Goal: Obtain resource: Download file/media

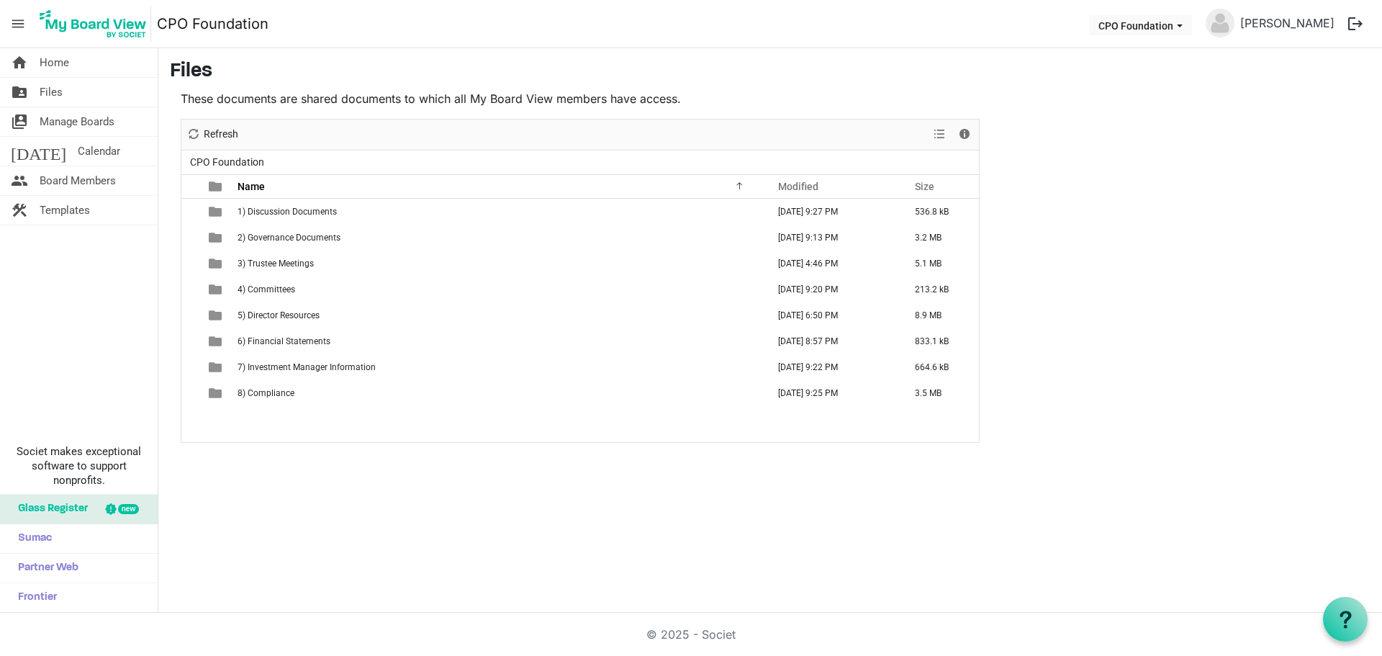
click at [297, 263] on span "3) Trustee Meetings" at bounding box center [276, 263] width 76 height 10
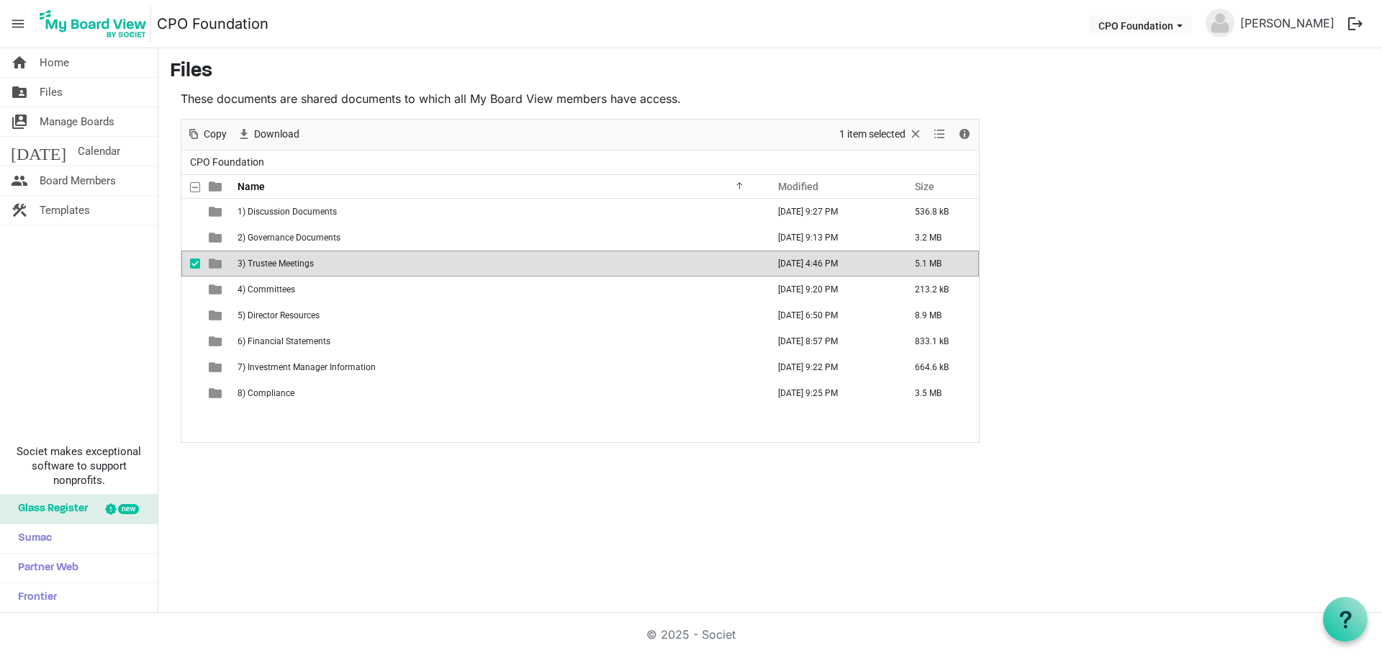
click at [297, 263] on span "3) Trustee Meetings" at bounding box center [276, 263] width 76 height 10
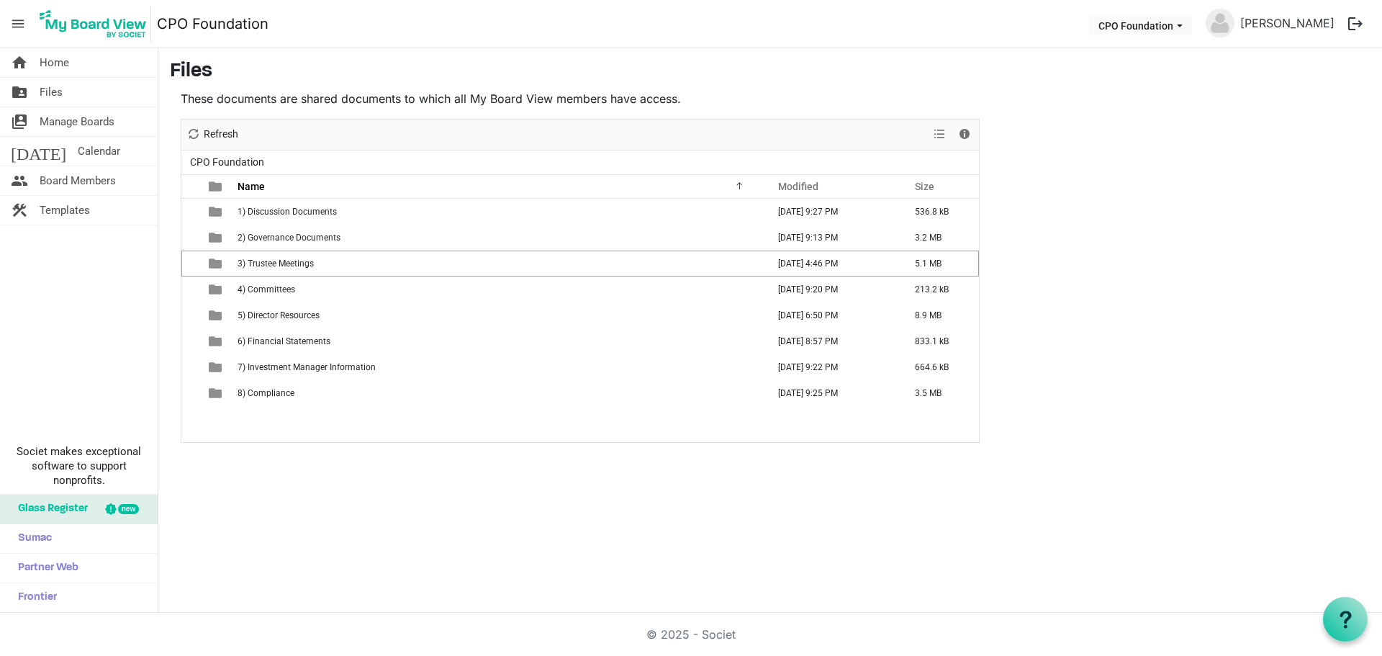
click at [297, 263] on span "3) Trustee Meetings" at bounding box center [276, 263] width 76 height 10
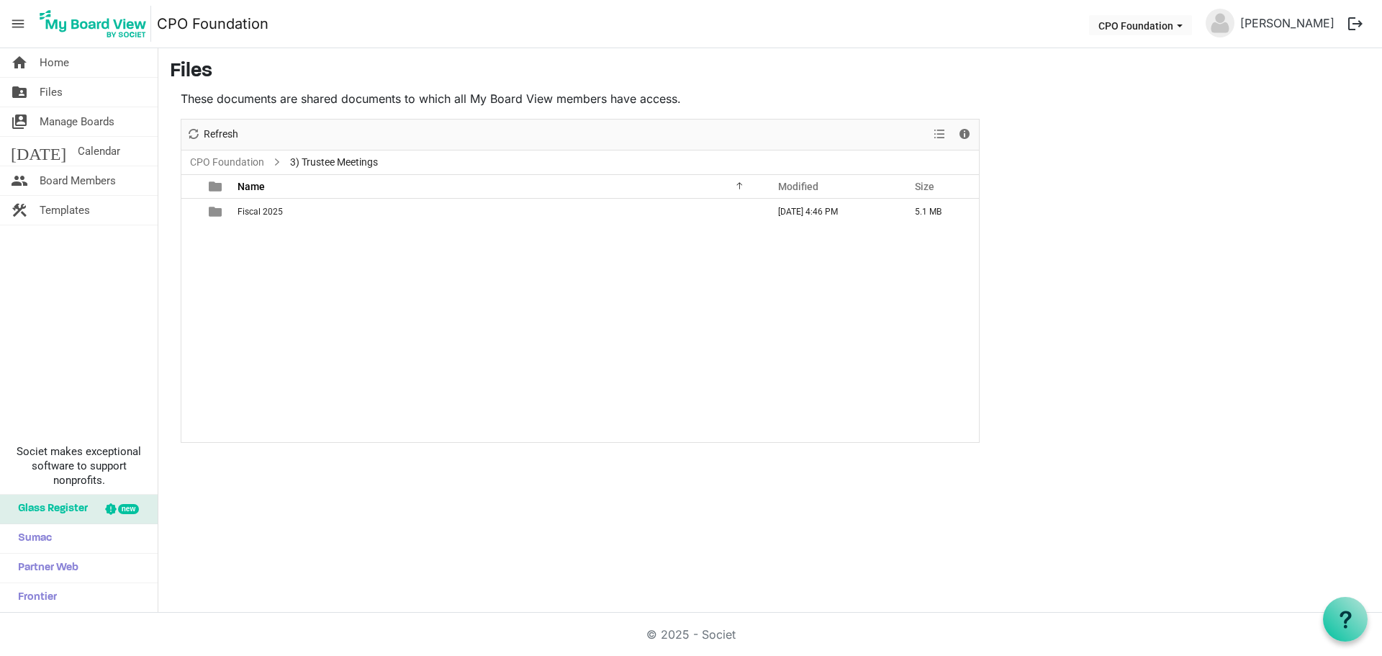
click at [274, 212] on span "Fiscal 2025" at bounding box center [260, 212] width 45 height 10
click at [287, 209] on span "2025-05(May)-28" at bounding box center [271, 212] width 67 height 10
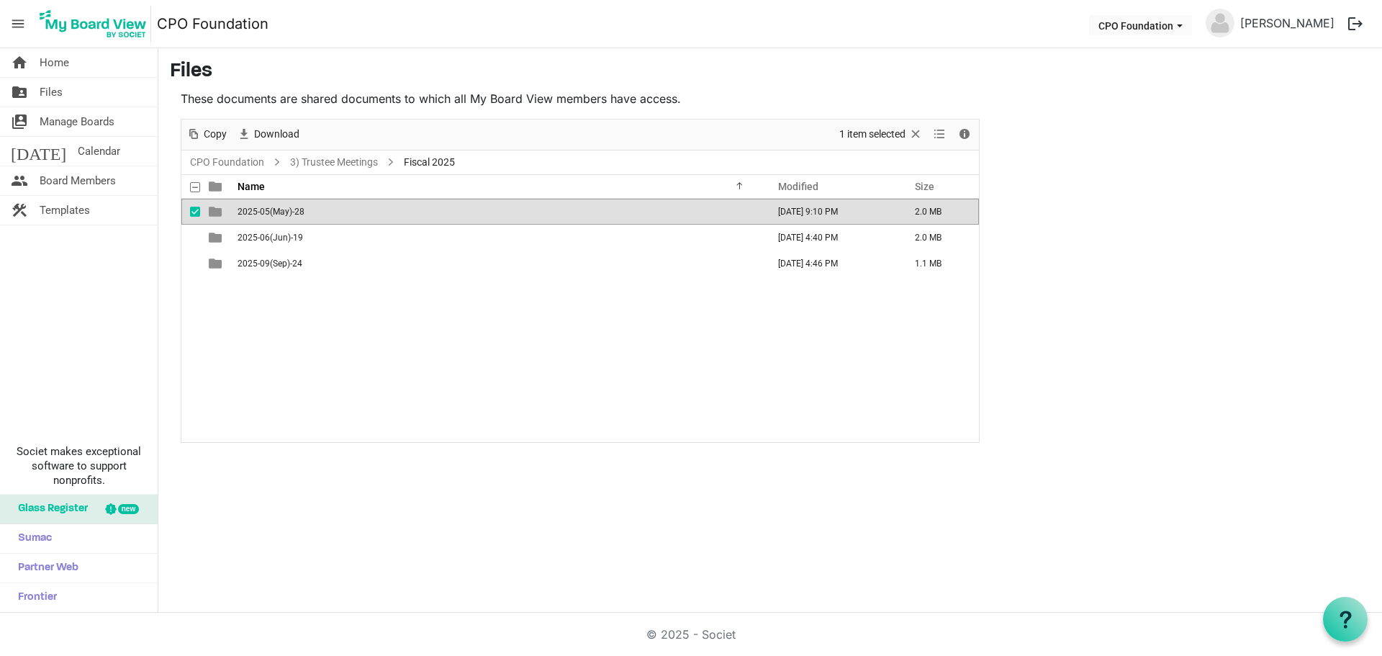
click at [287, 209] on span "2025-05(May)-28" at bounding box center [271, 212] width 67 height 10
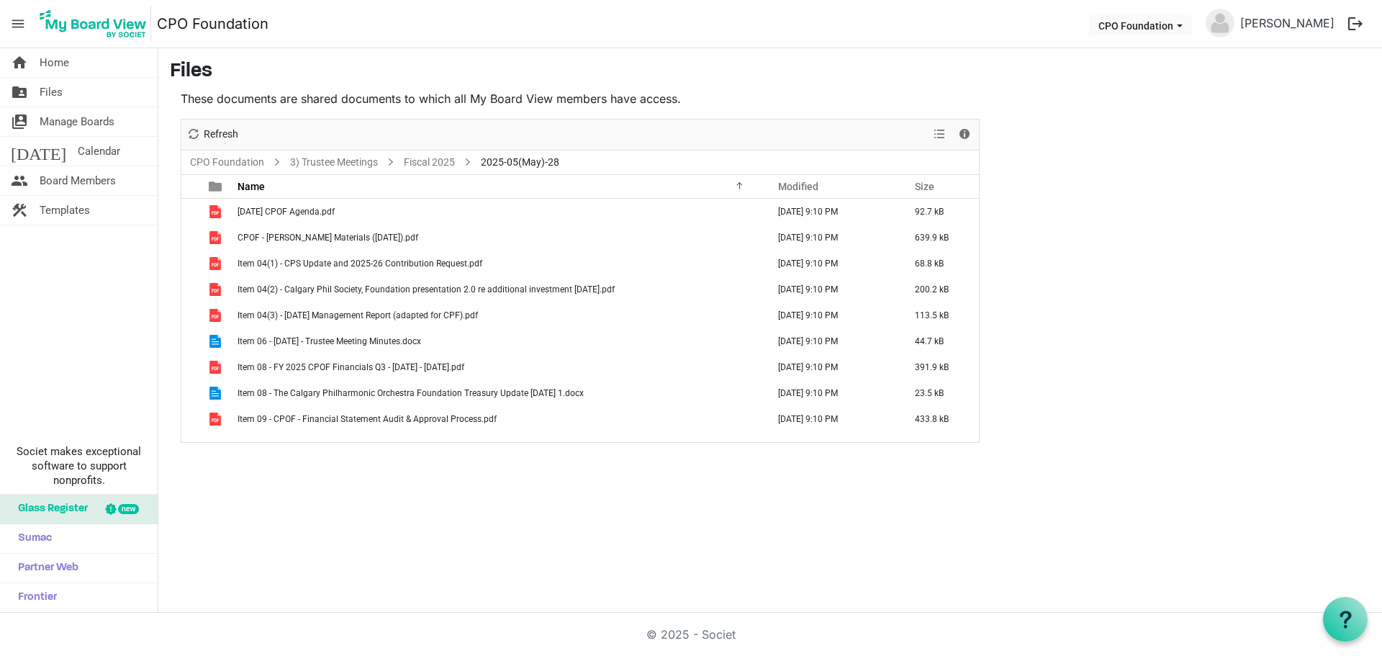
click at [397, 336] on span "Item 06 - [DATE] - Trustee Meeting Minutes.docx" at bounding box center [330, 341] width 184 height 10
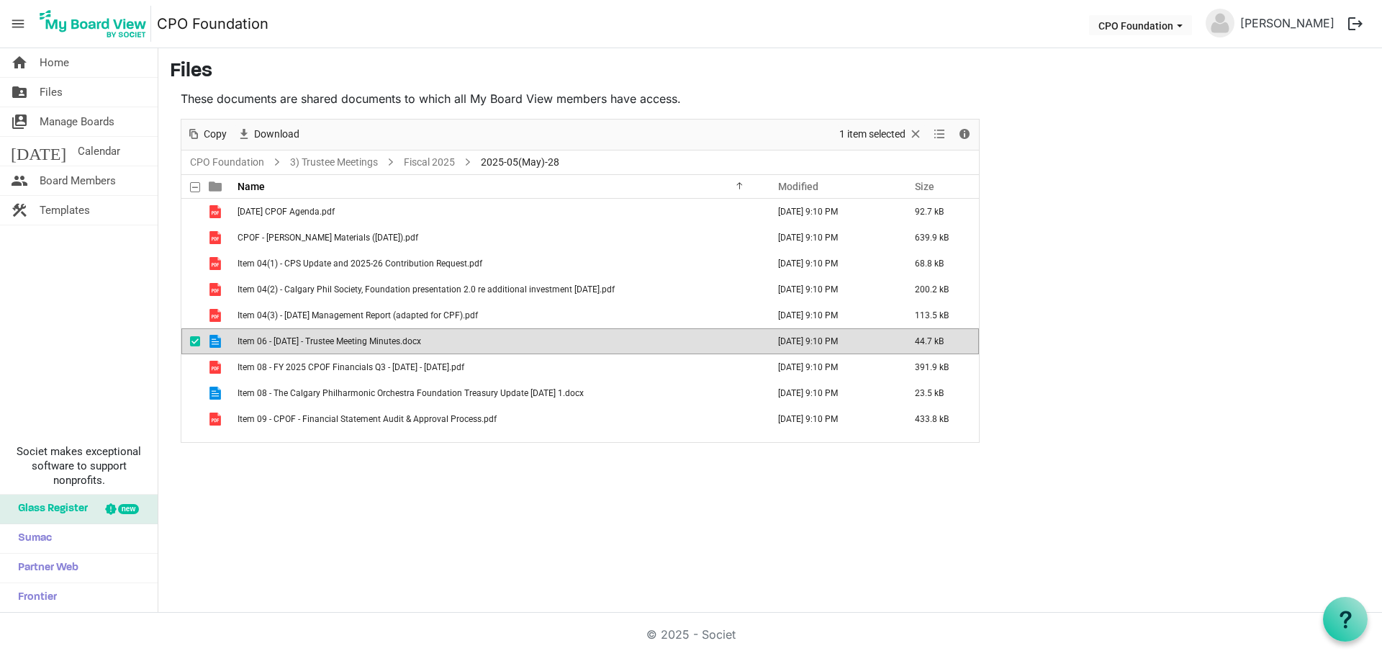
click at [397, 343] on span "Item 06 - [DATE] - Trustee Meeting Minutes.docx" at bounding box center [330, 341] width 184 height 10
click at [442, 162] on link "Fiscal 2025" at bounding box center [429, 162] width 57 height 18
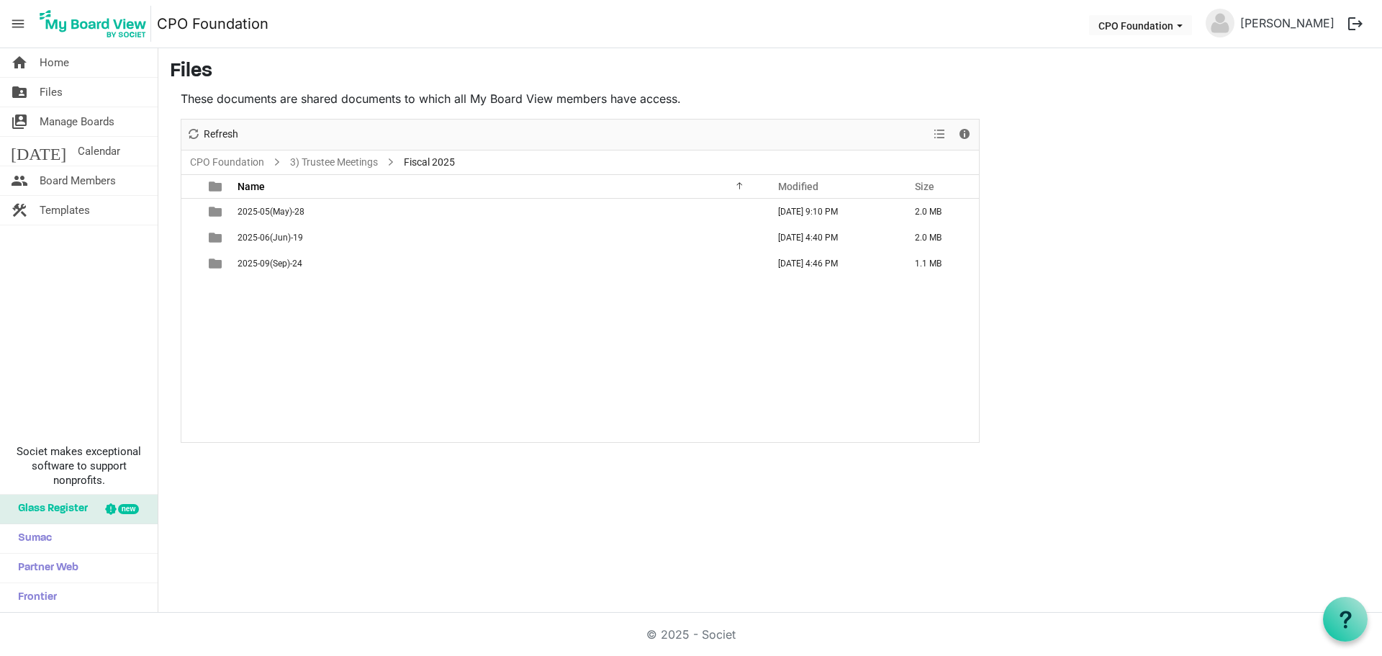
click at [276, 263] on span "2025-09(Sep)-24" at bounding box center [270, 263] width 65 height 10
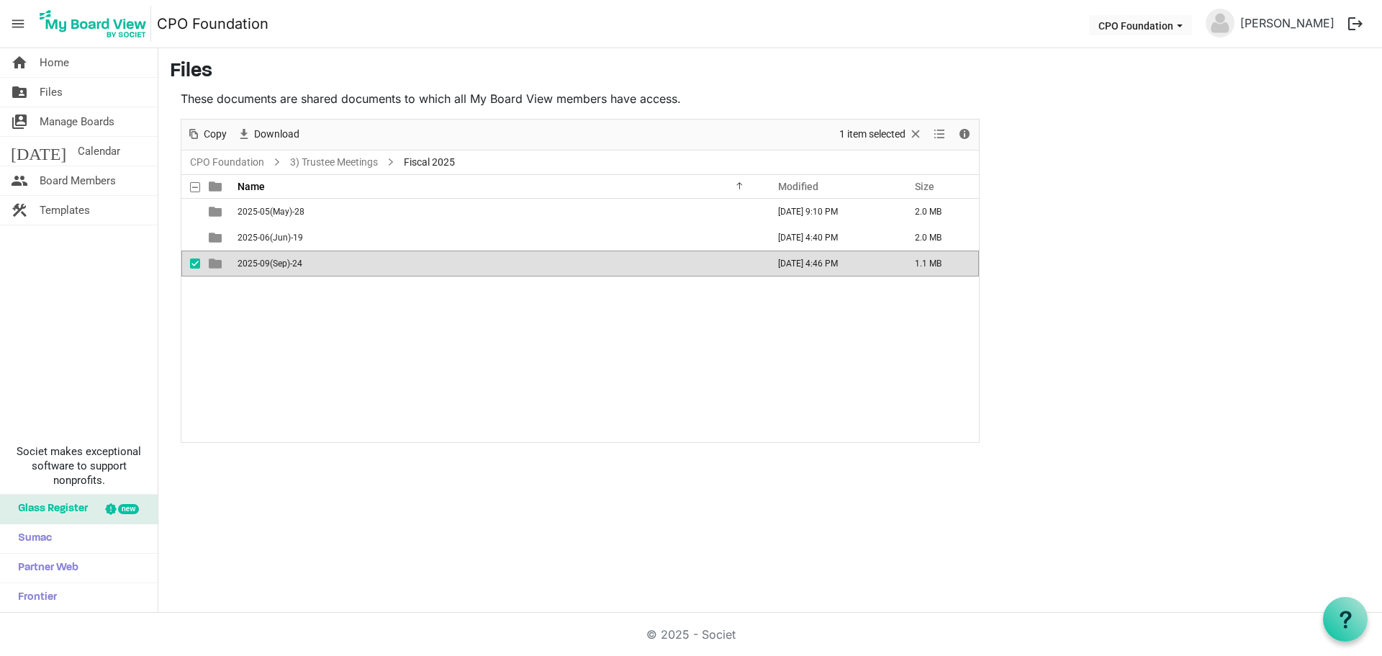
click at [276, 263] on span "2025-09(Sep)-24" at bounding box center [270, 263] width 65 height 10
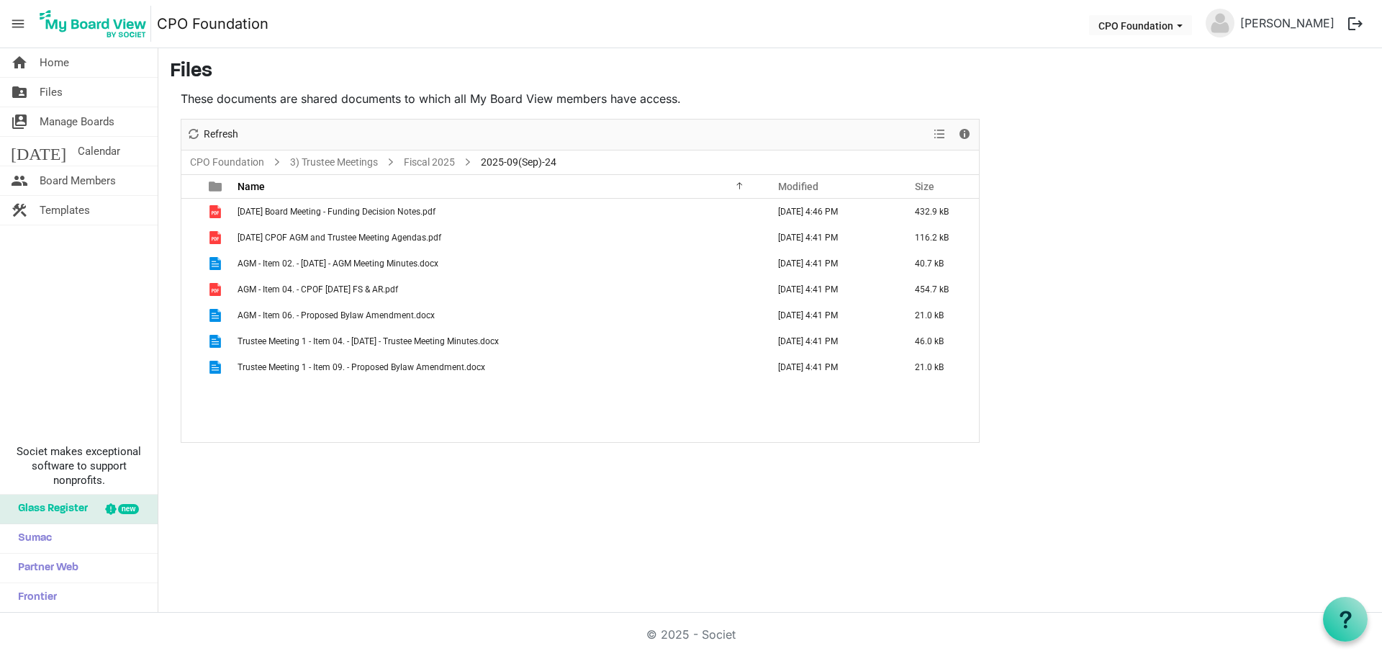
click at [402, 240] on span "[DATE] CPOF AGM and Trustee Meeting Agendas.pdf" at bounding box center [340, 238] width 204 height 10
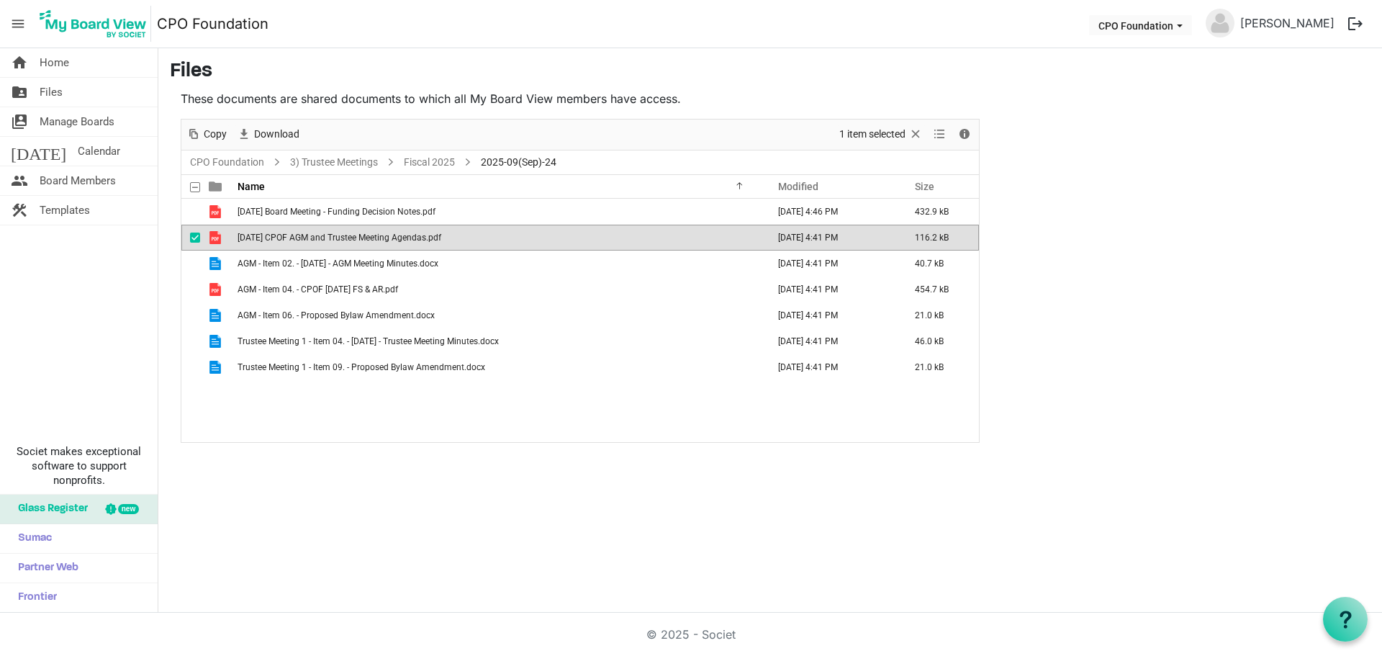
click at [335, 315] on span "AGM - Item 06. - Proposed Bylaw Amendment.docx" at bounding box center [336, 315] width 197 height 10
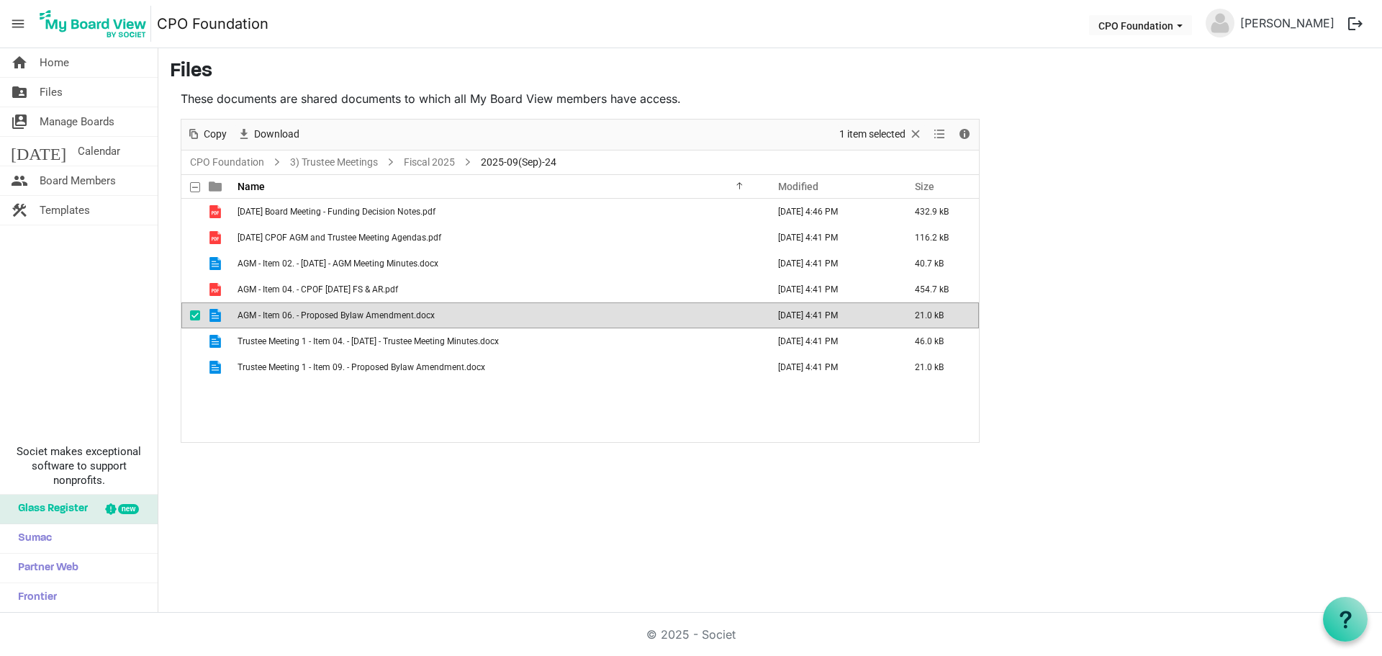
click at [358, 317] on span "AGM - Item 06. - Proposed Bylaw Amendment.docx" at bounding box center [336, 315] width 197 height 10
